Goal: Communication & Community: Answer question/provide support

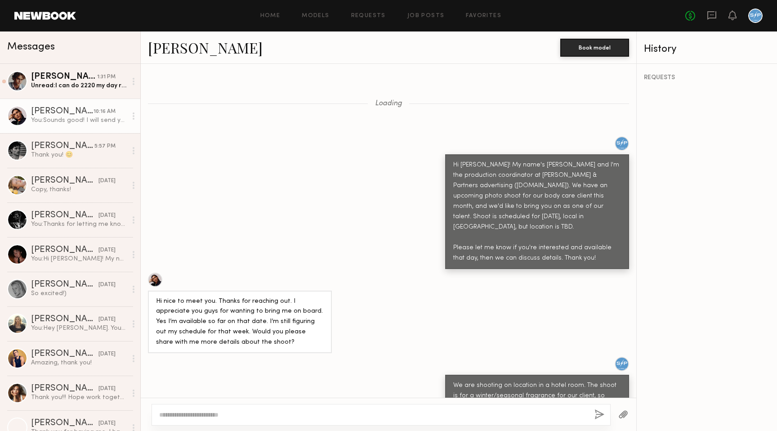
scroll to position [1254, 0]
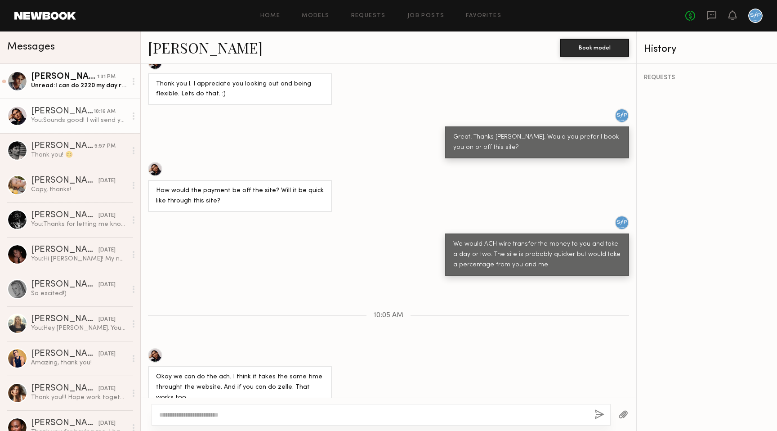
click at [77, 80] on div "[PERSON_NAME]" at bounding box center [64, 76] width 66 height 9
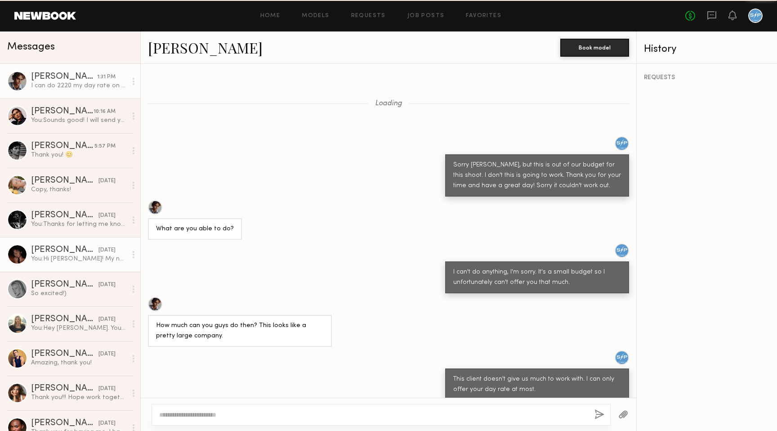
scroll to position [385, 0]
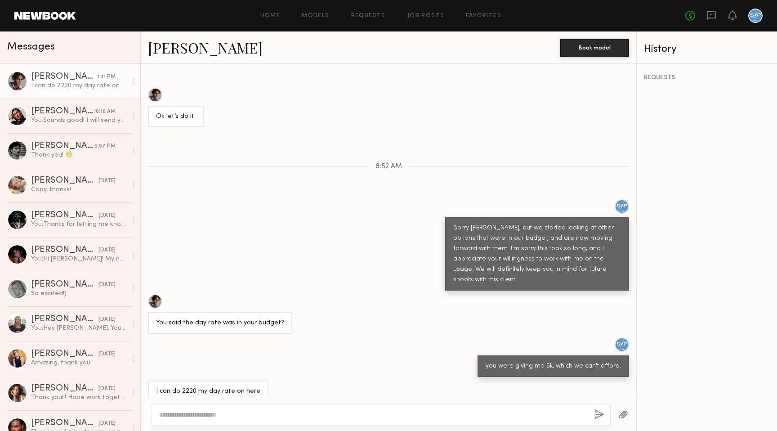
click at [180, 48] on link "[PERSON_NAME]" at bounding box center [205, 47] width 115 height 19
click at [312, 413] on textarea at bounding box center [373, 414] width 428 height 9
type textarea "**********"
click at [601, 417] on button "button" at bounding box center [599, 414] width 10 height 11
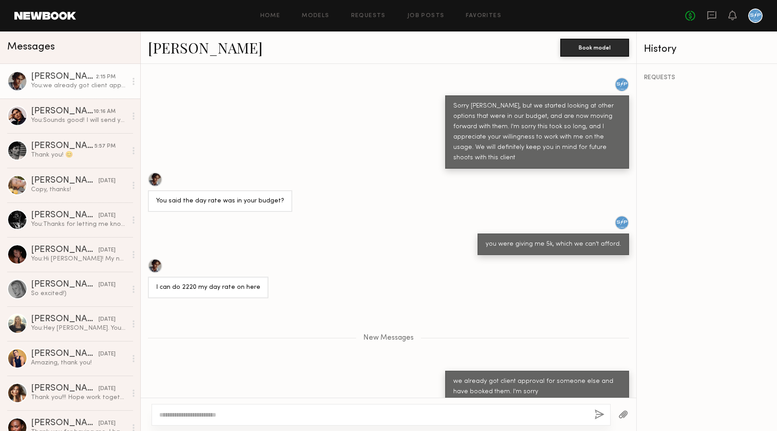
click at [267, 19] on div "Home Models Requests Job Posts Favorites Sign Out No fees up to $5,000" at bounding box center [419, 16] width 687 height 14
click at [274, 15] on link "Home" at bounding box center [270, 16] width 20 height 6
